Goal: Transaction & Acquisition: Purchase product/service

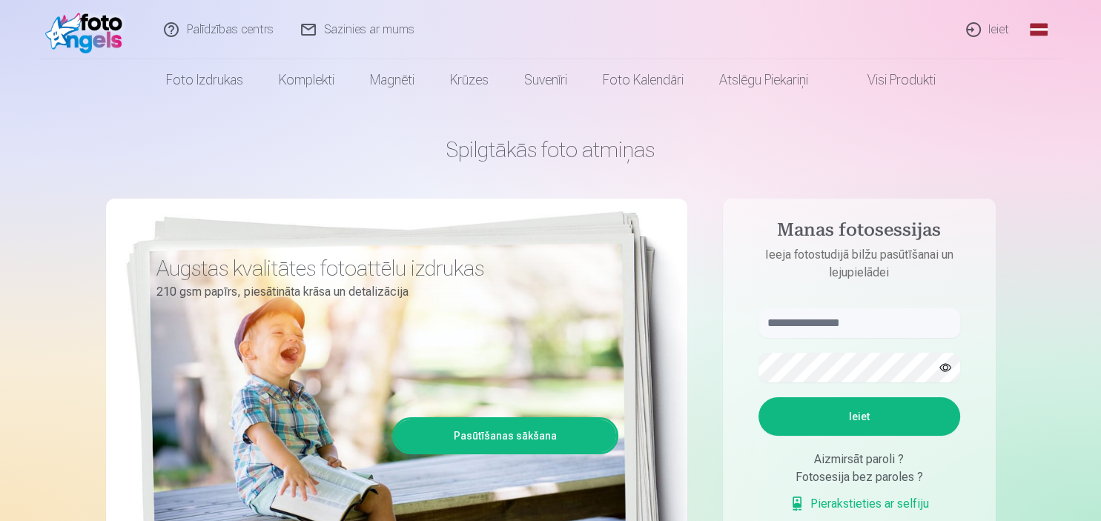
click at [894, 331] on input "text" at bounding box center [860, 323] width 202 height 30
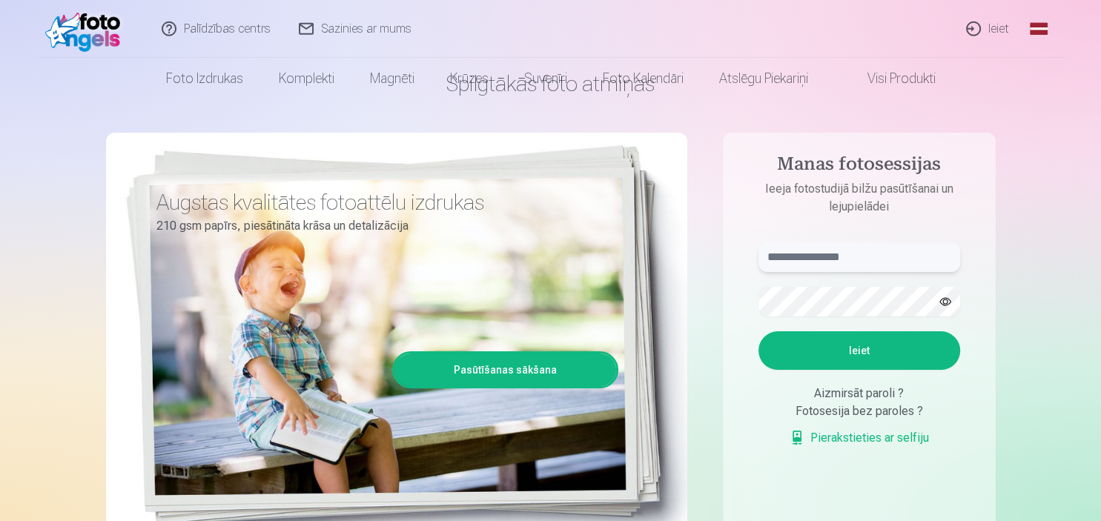
scroll to position [78, 0]
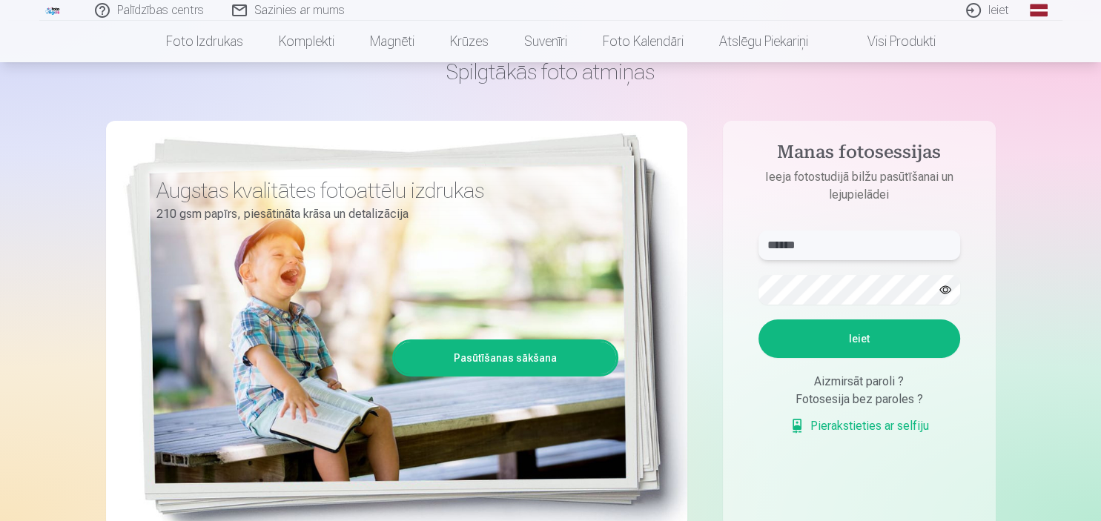
type input "******"
click at [945, 287] on button "button" at bounding box center [945, 290] width 28 height 28
click at [856, 343] on button "Ieiet" at bounding box center [860, 339] width 202 height 39
click at [856, 358] on button "Ieiet" at bounding box center [860, 339] width 202 height 39
click at [850, 358] on button "Ieiet" at bounding box center [860, 339] width 202 height 39
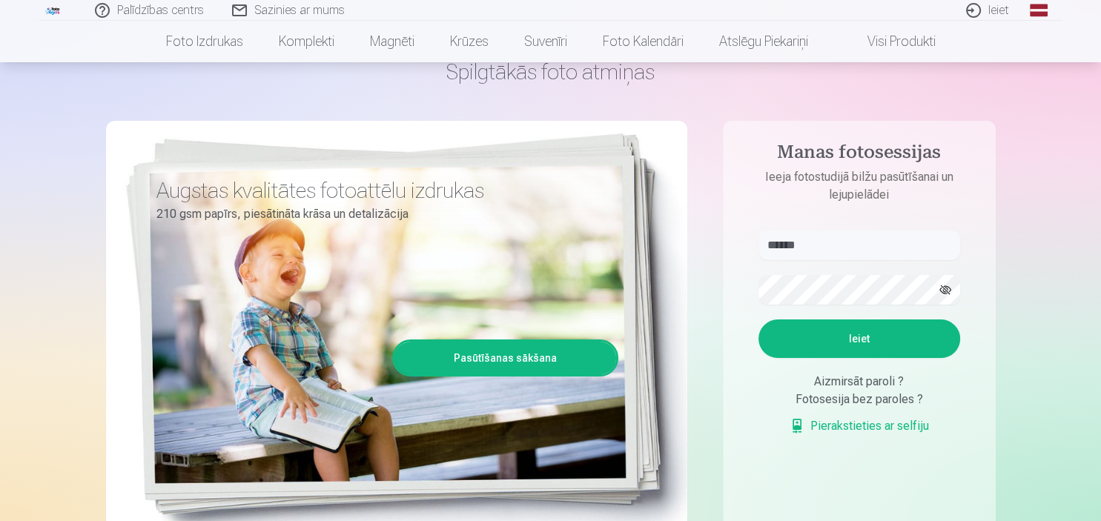
click at [991, 10] on link "Ieiet" at bounding box center [988, 10] width 71 height 21
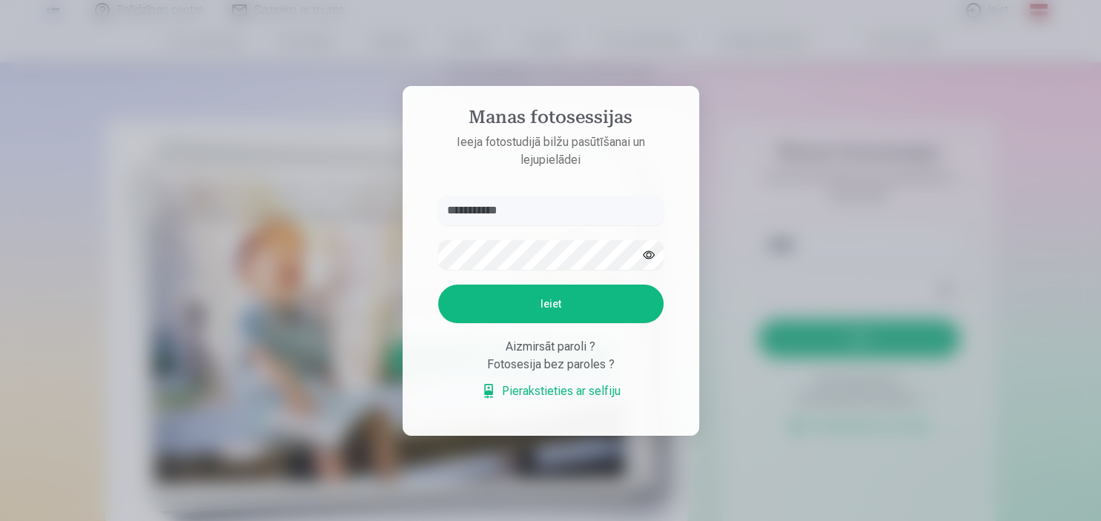
type input "**********"
click at [650, 251] on button "button" at bounding box center [649, 255] width 28 height 28
click at [548, 302] on button "Ieiet" at bounding box center [550, 304] width 225 height 39
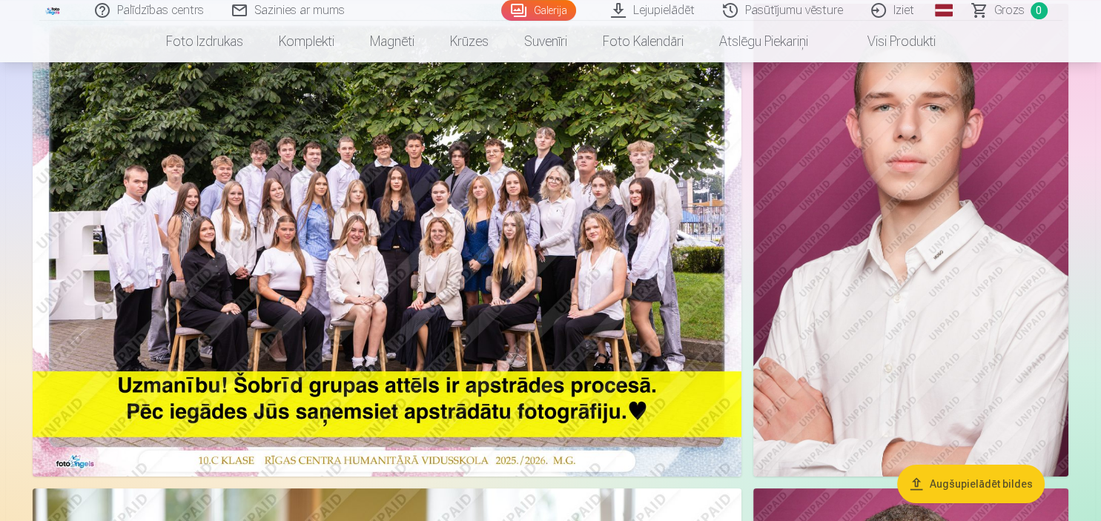
scroll to position [78, 0]
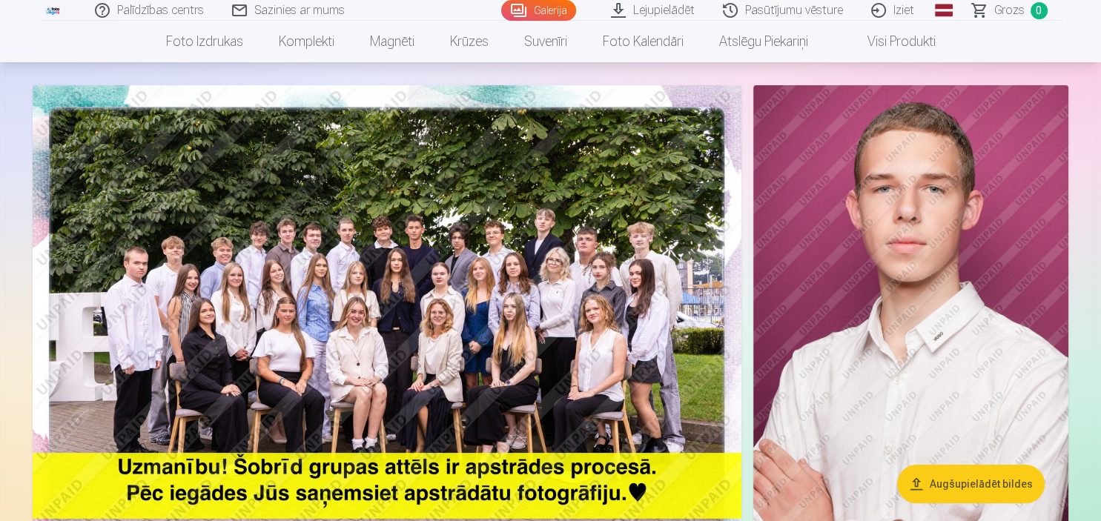
click at [411, 328] on img at bounding box center [387, 321] width 709 height 473
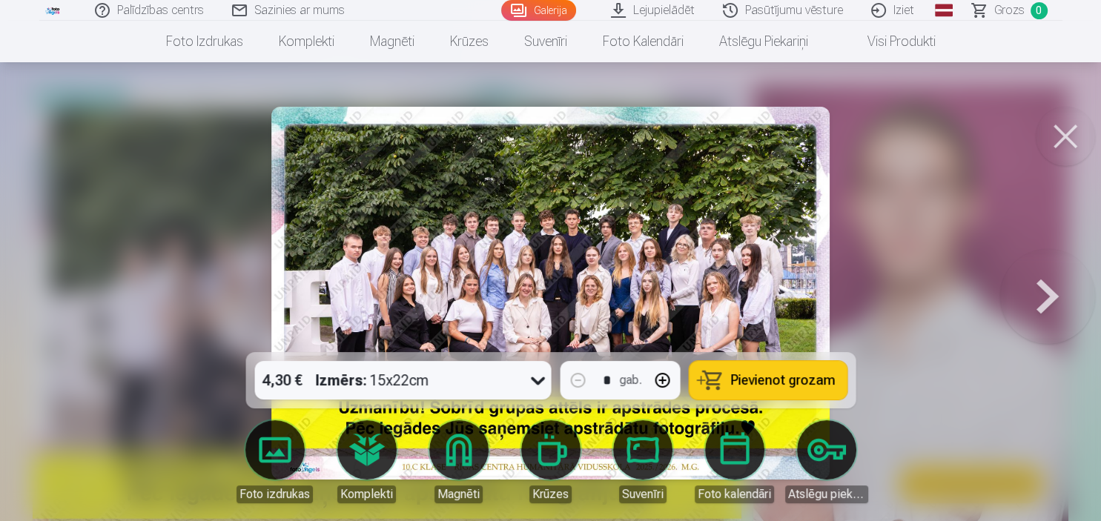
click at [1063, 141] on button at bounding box center [1065, 136] width 59 height 59
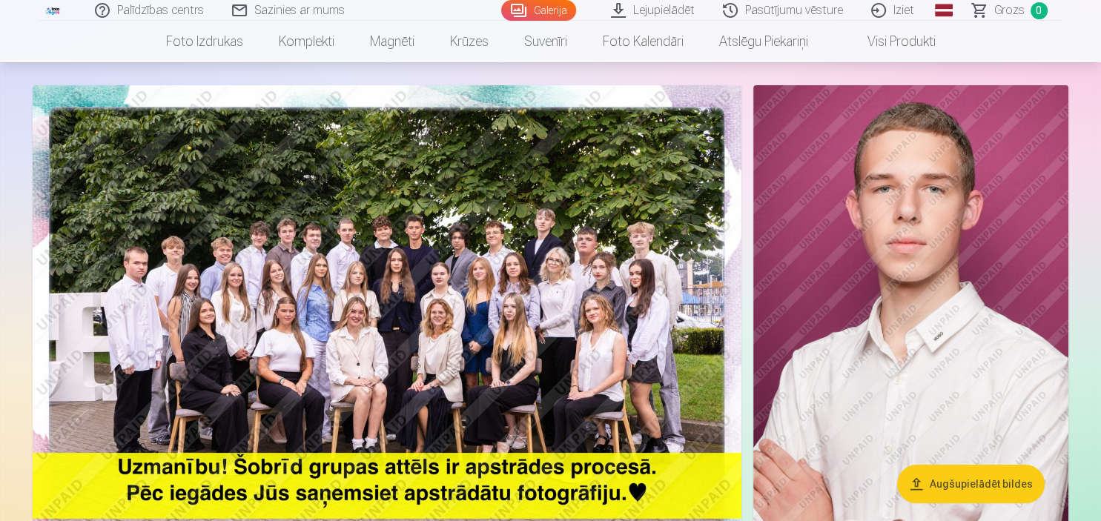
click at [396, 257] on img at bounding box center [387, 321] width 709 height 473
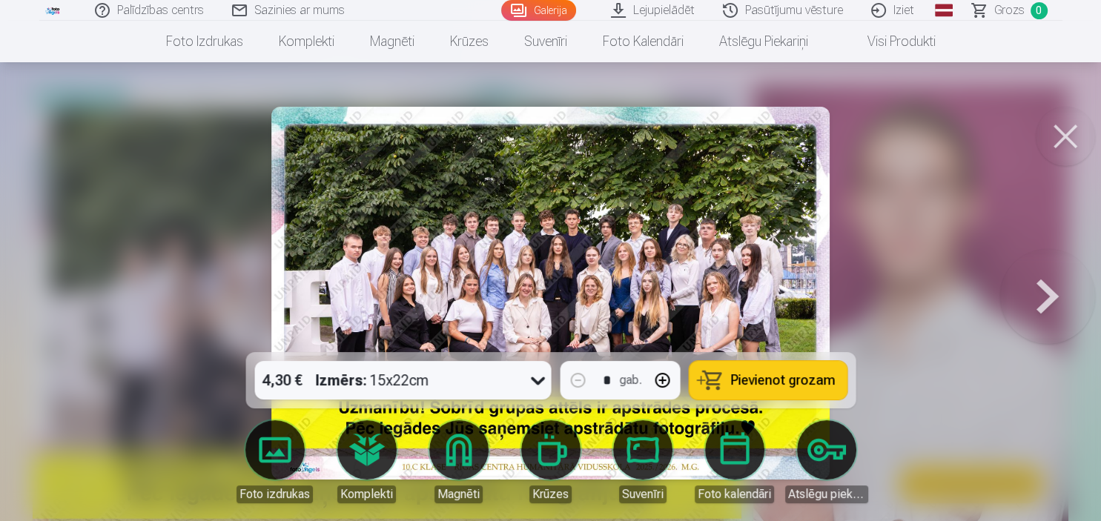
click at [1068, 138] on button at bounding box center [1065, 136] width 59 height 59
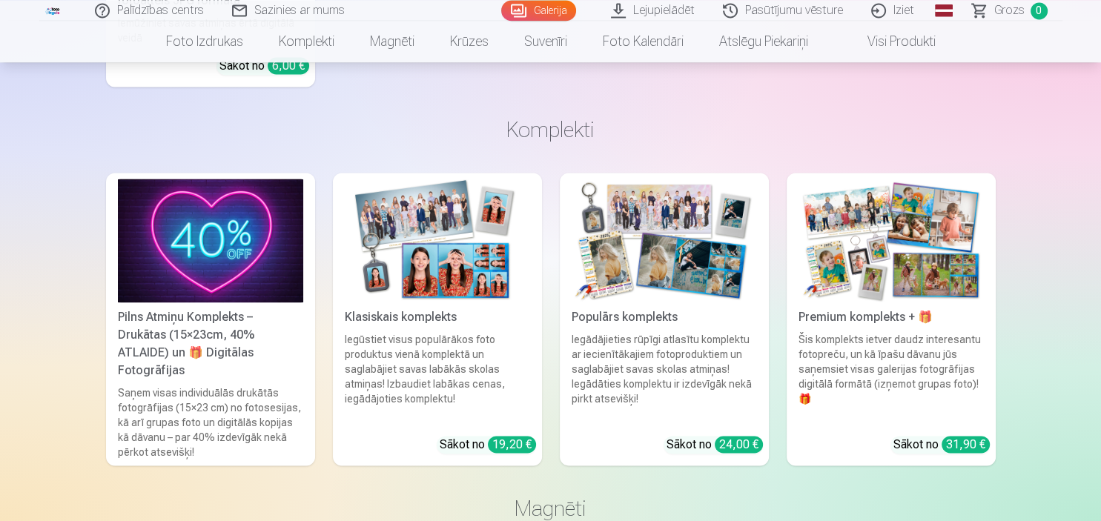
scroll to position [2114, 0]
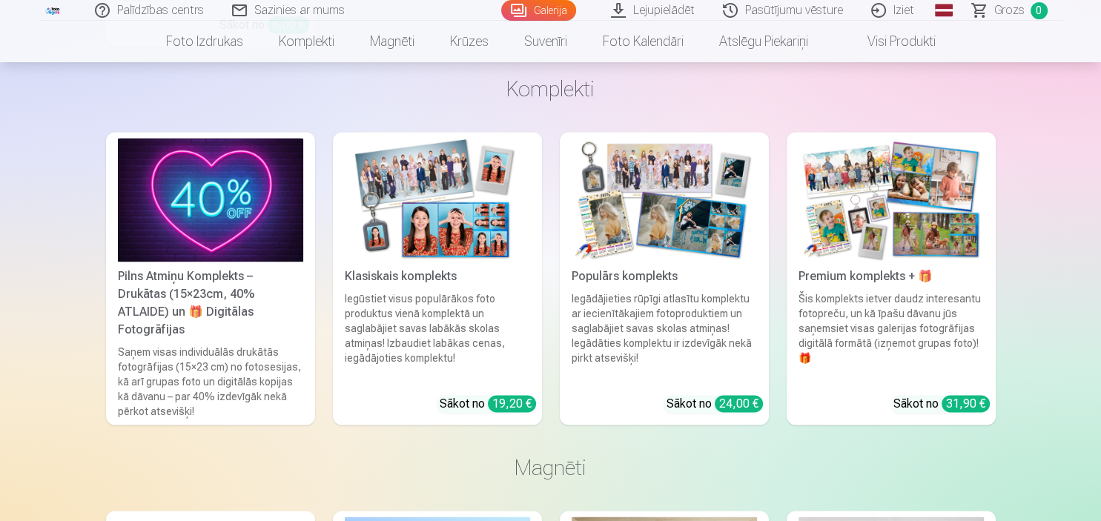
click at [621, 275] on div "Populārs komplekts" at bounding box center [664, 277] width 197 height 18
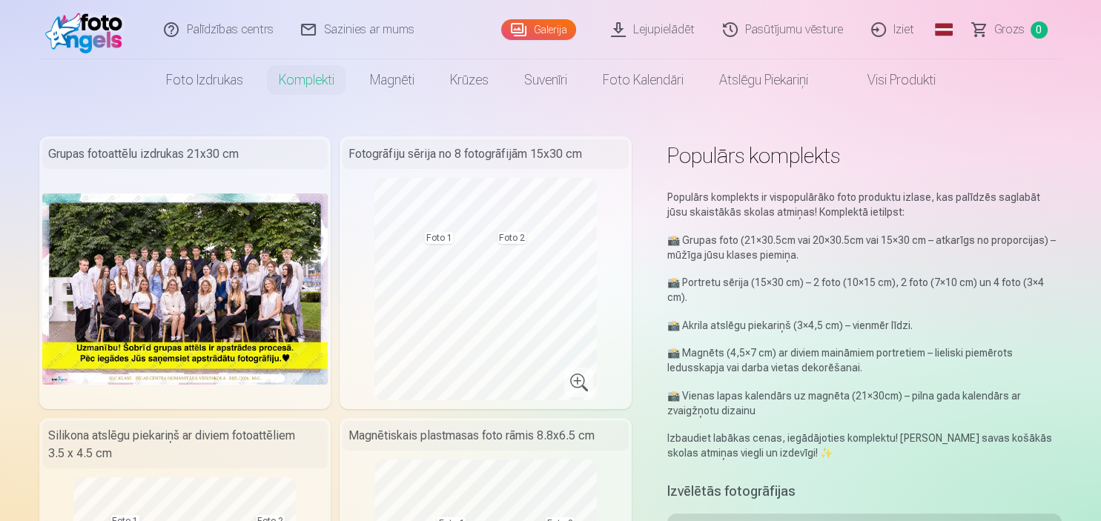
scroll to position [2114, 0]
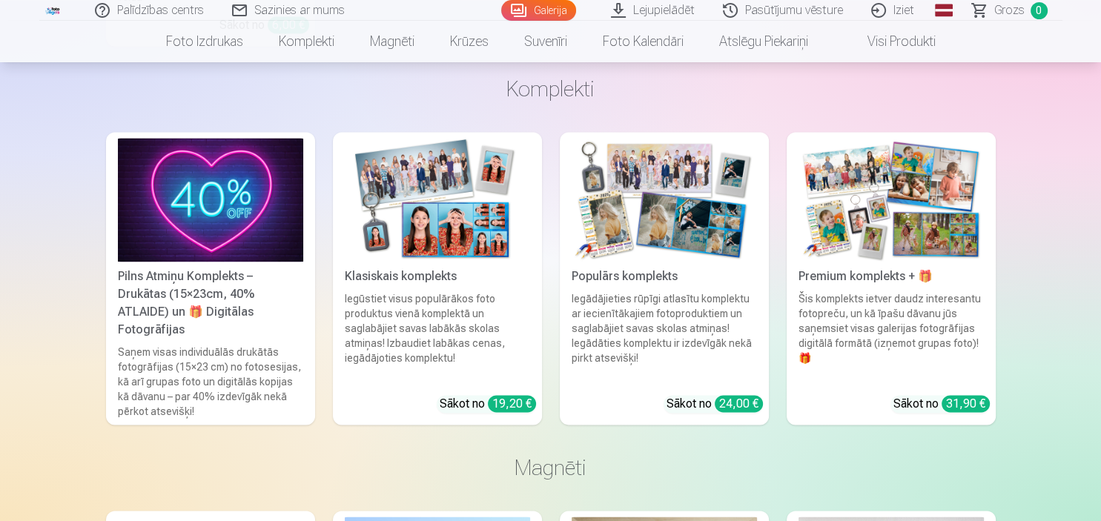
click at [435, 292] on div "Iegūstiet visus populārākos foto produktus vienā komplektā un saglabājiet savas…" at bounding box center [437, 337] width 197 height 92
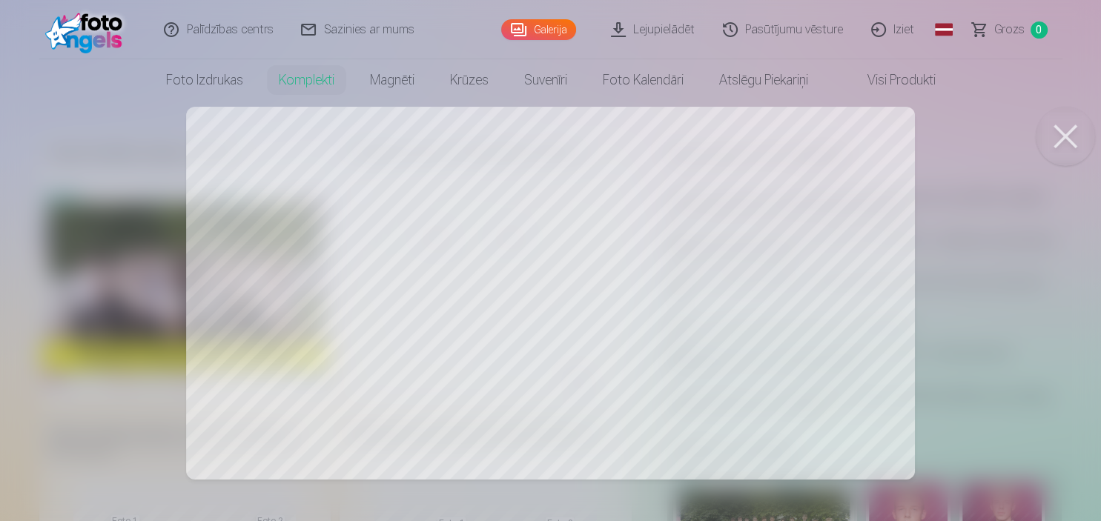
click at [1065, 140] on button at bounding box center [1065, 136] width 59 height 59
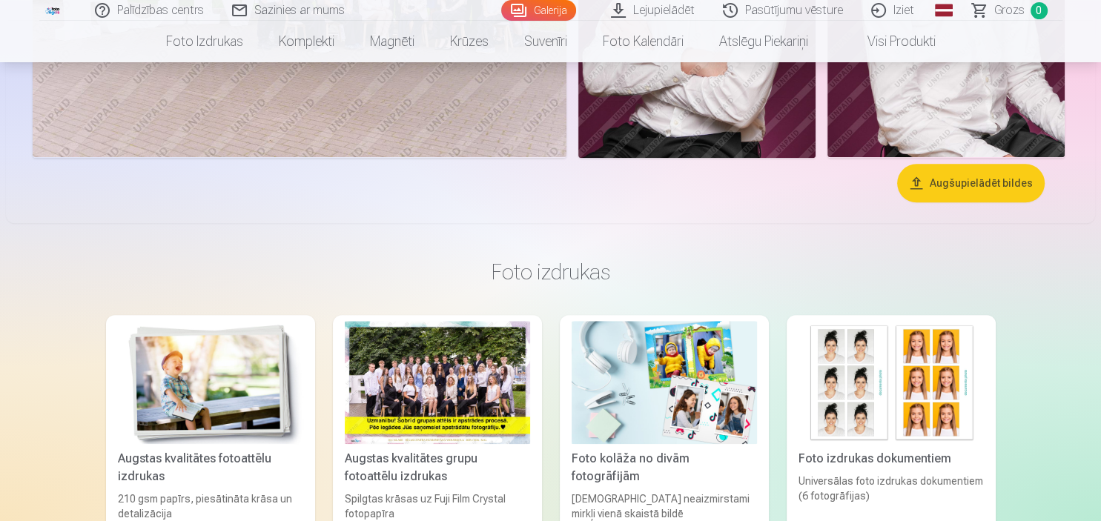
scroll to position [1487, 0]
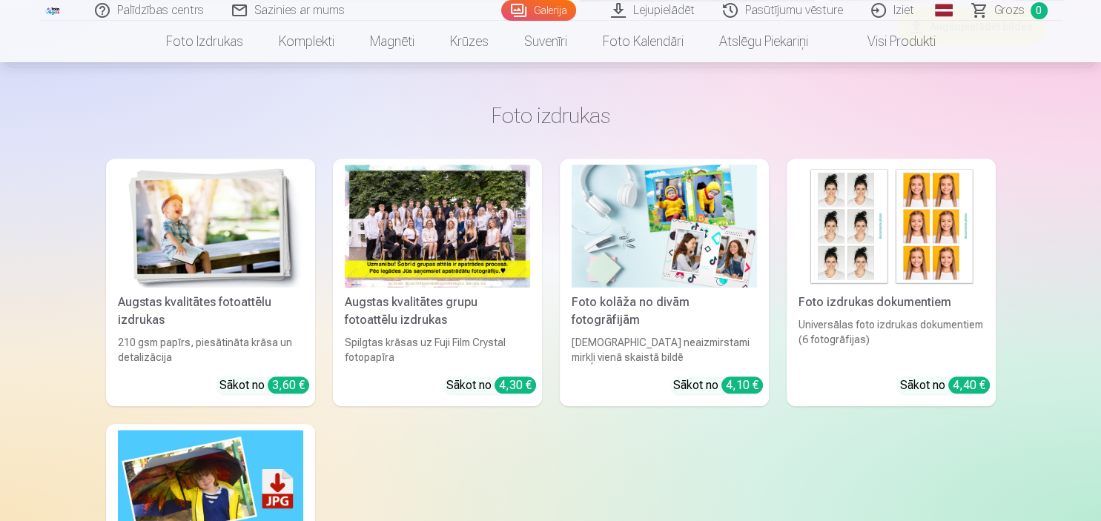
click at [882, 251] on img at bounding box center [891, 227] width 185 height 124
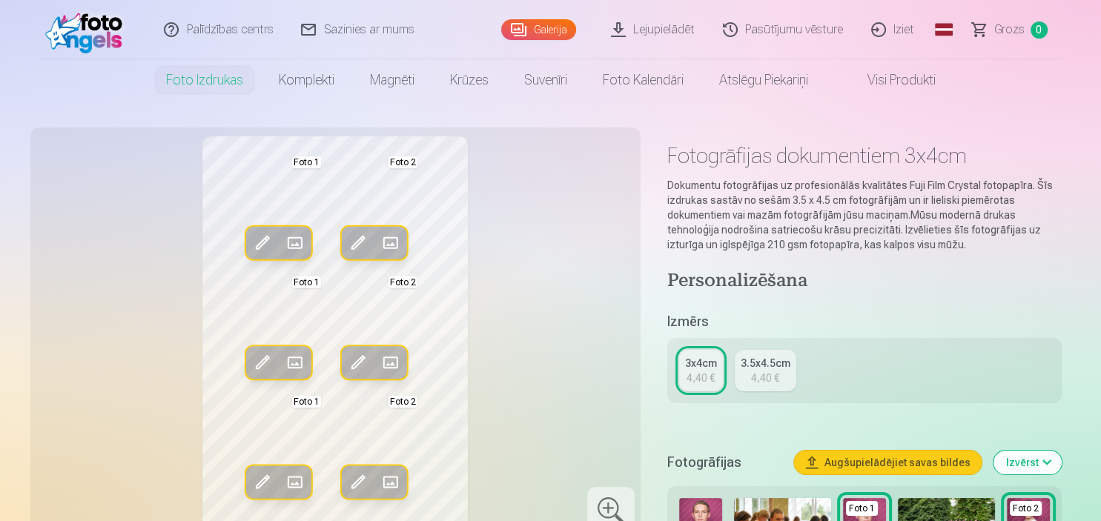
click at [260, 240] on span at bounding box center [262, 243] width 24 height 24
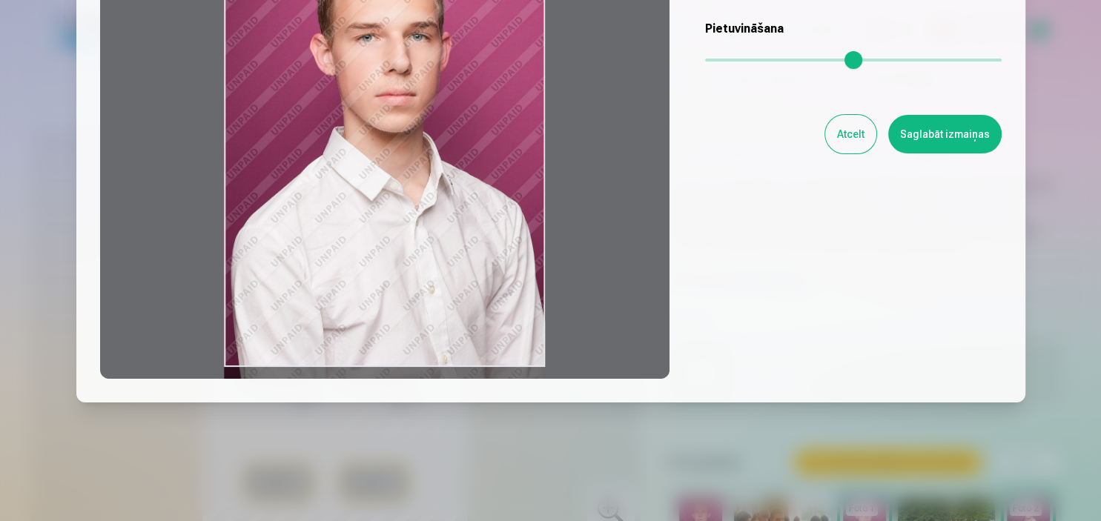
scroll to position [42, 0]
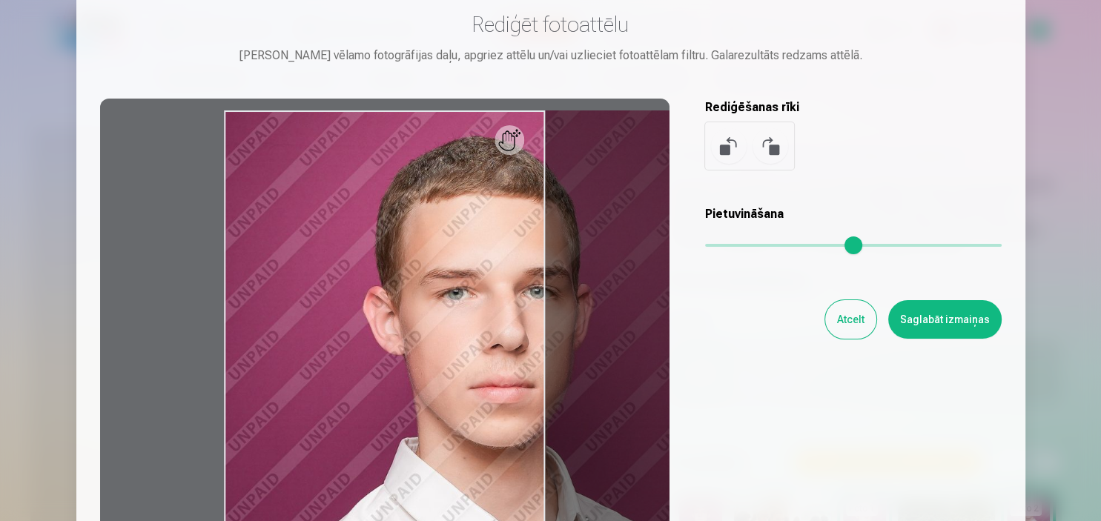
drag, startPoint x: 710, startPoint y: 247, endPoint x: 747, endPoint y: 260, distance: 40.1
click at [755, 244] on input "range" at bounding box center [853, 245] width 297 height 3
type input "****"
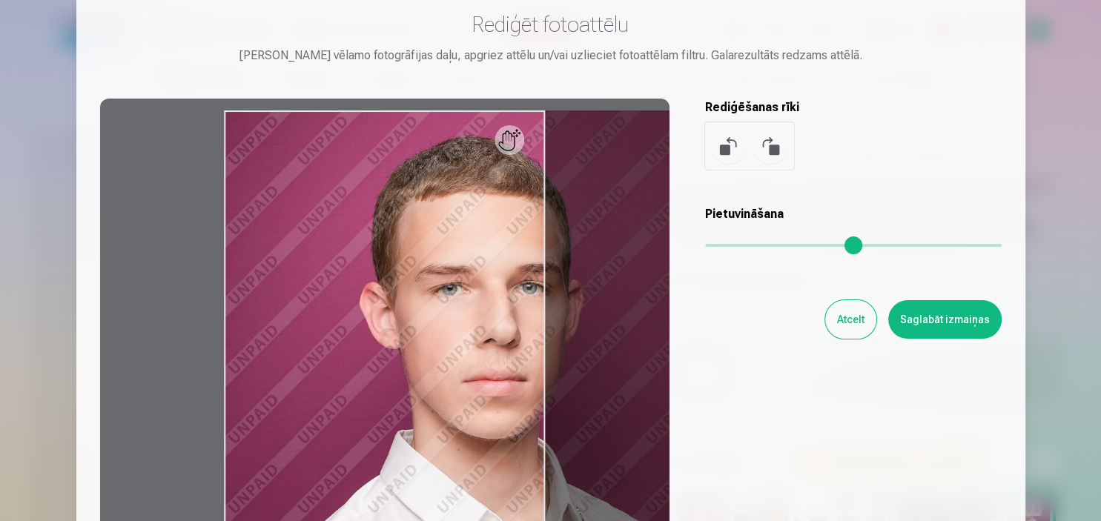
drag, startPoint x: 959, startPoint y: 430, endPoint x: 936, endPoint y: 365, distance: 69.2
click at [940, 340] on div "Rediģēt fotoattēlu Pietuvini vēlamo fotogrāfijas daļu, apgriez attēlu un/vai uz…" at bounding box center [551, 287] width 902 height 553
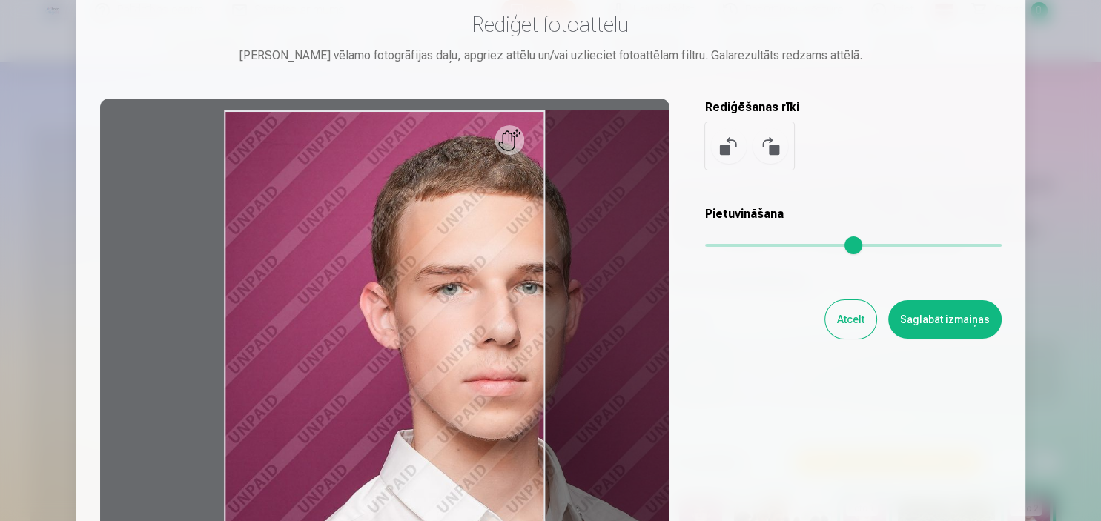
scroll to position [1487, 0]
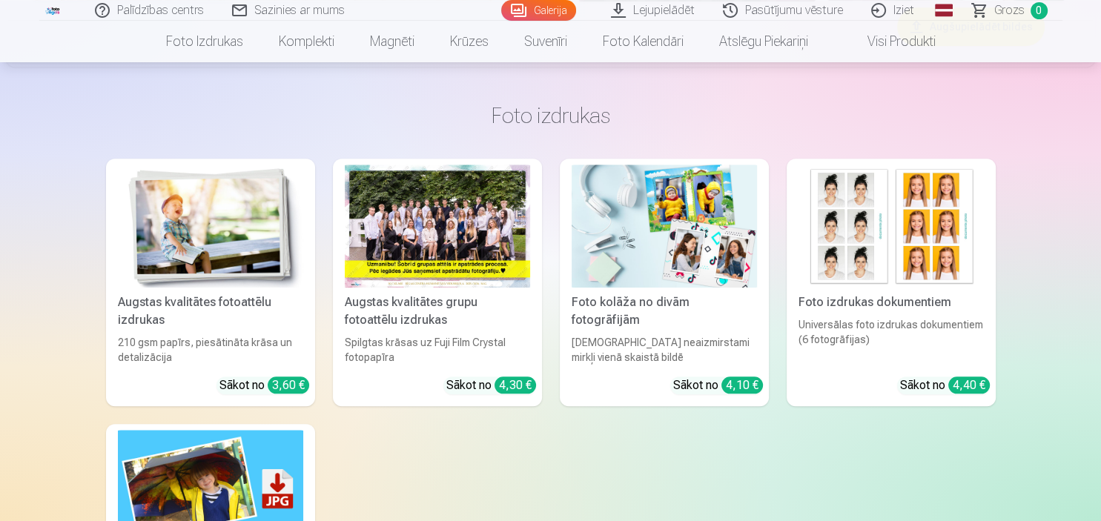
click at [897, 253] on img at bounding box center [891, 227] width 185 height 124
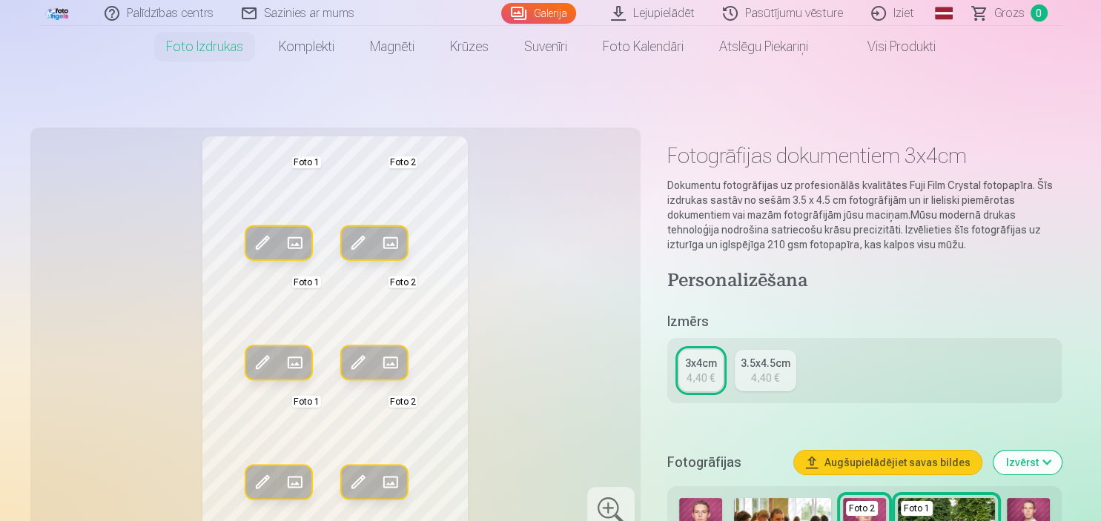
scroll to position [156, 0]
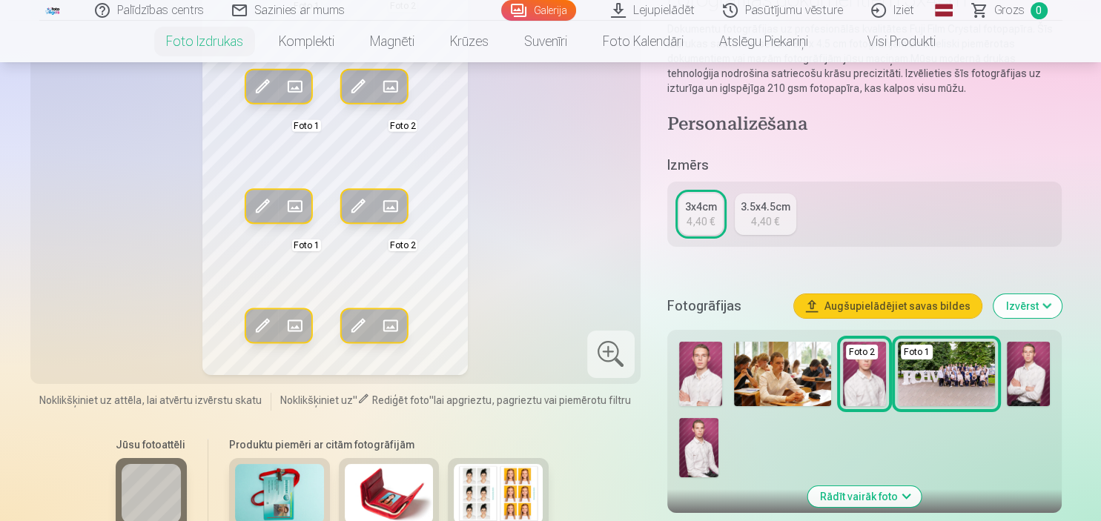
click at [698, 371] on img at bounding box center [700, 374] width 43 height 65
click at [699, 378] on img at bounding box center [700, 374] width 43 height 65
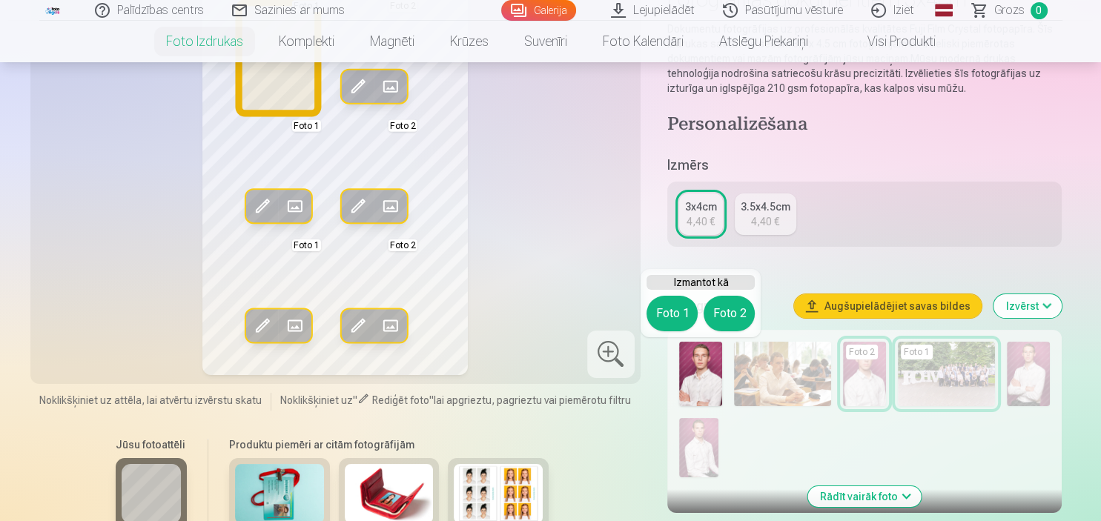
click at [669, 318] on button "Foto 1" at bounding box center [672, 314] width 51 height 36
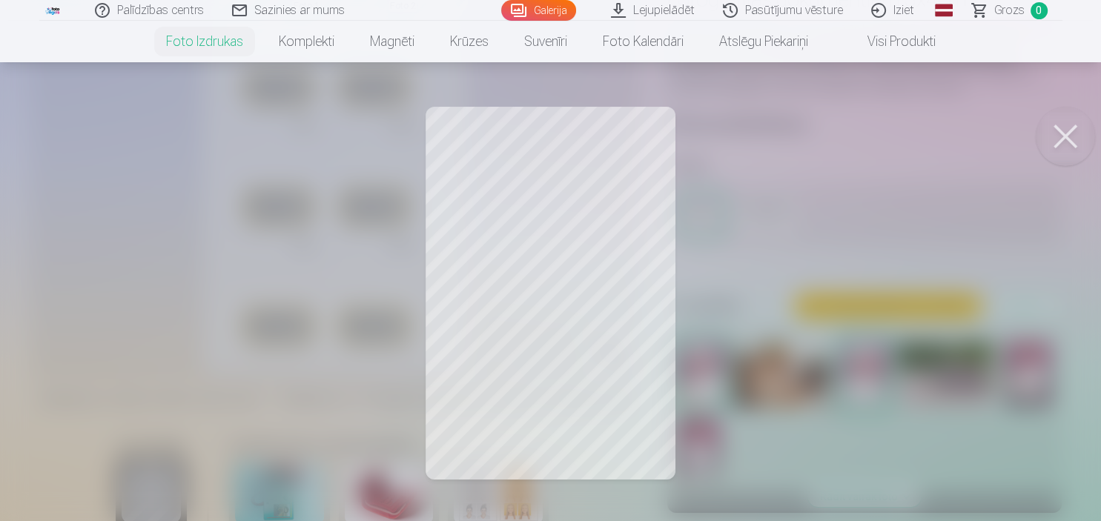
click at [1068, 130] on button at bounding box center [1065, 136] width 59 height 59
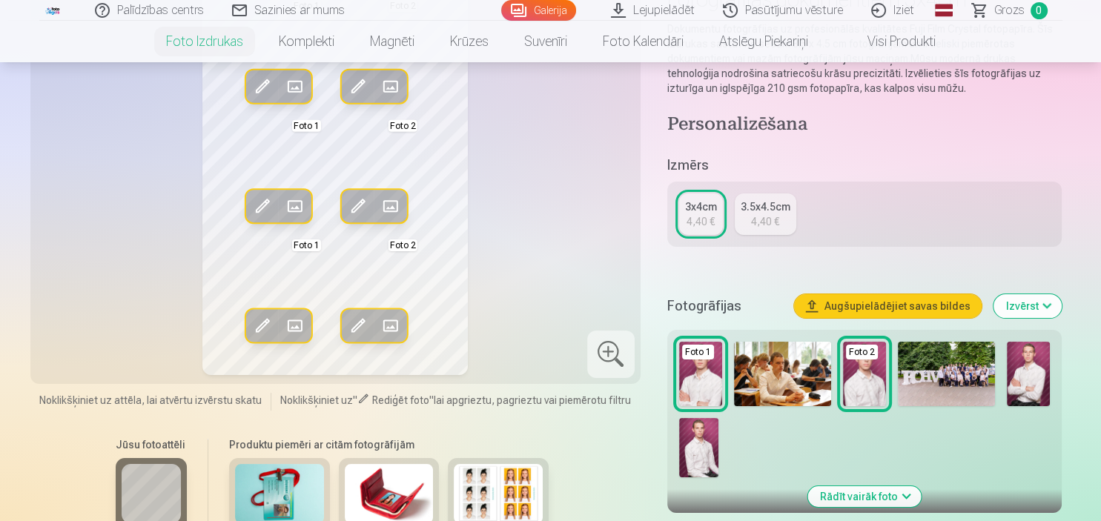
click at [541, 246] on div "Rediģēt foto Aizstāt Foto 1 Rediģēt foto Aizstāt Foto 2 Rediģēt foto Aizstāt Fo…" at bounding box center [335, 177] width 592 height 395
